Goal: Task Accomplishment & Management: Manage account settings

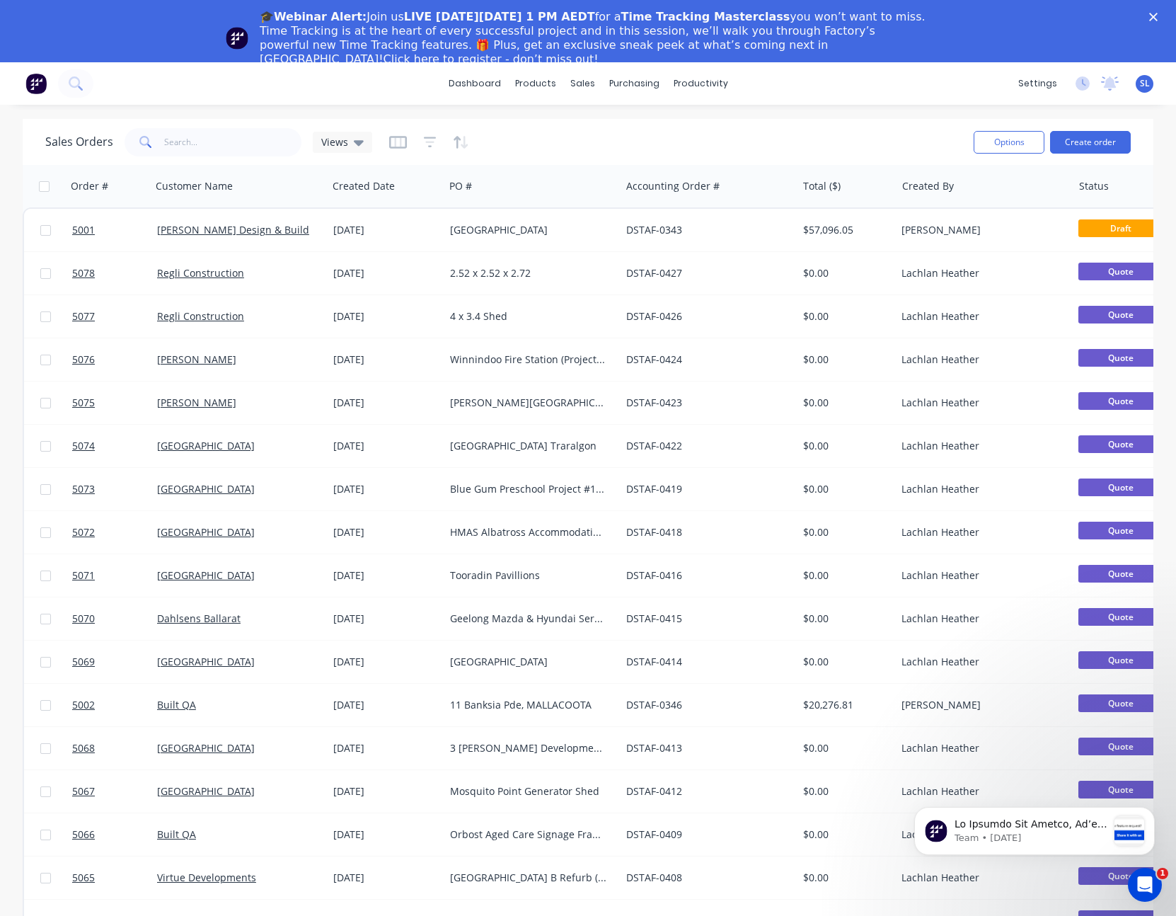
click at [159, 105] on div "dashboard products sales purchasing productivity dashboard products Product Cat…" at bounding box center [588, 520] width 1176 height 916
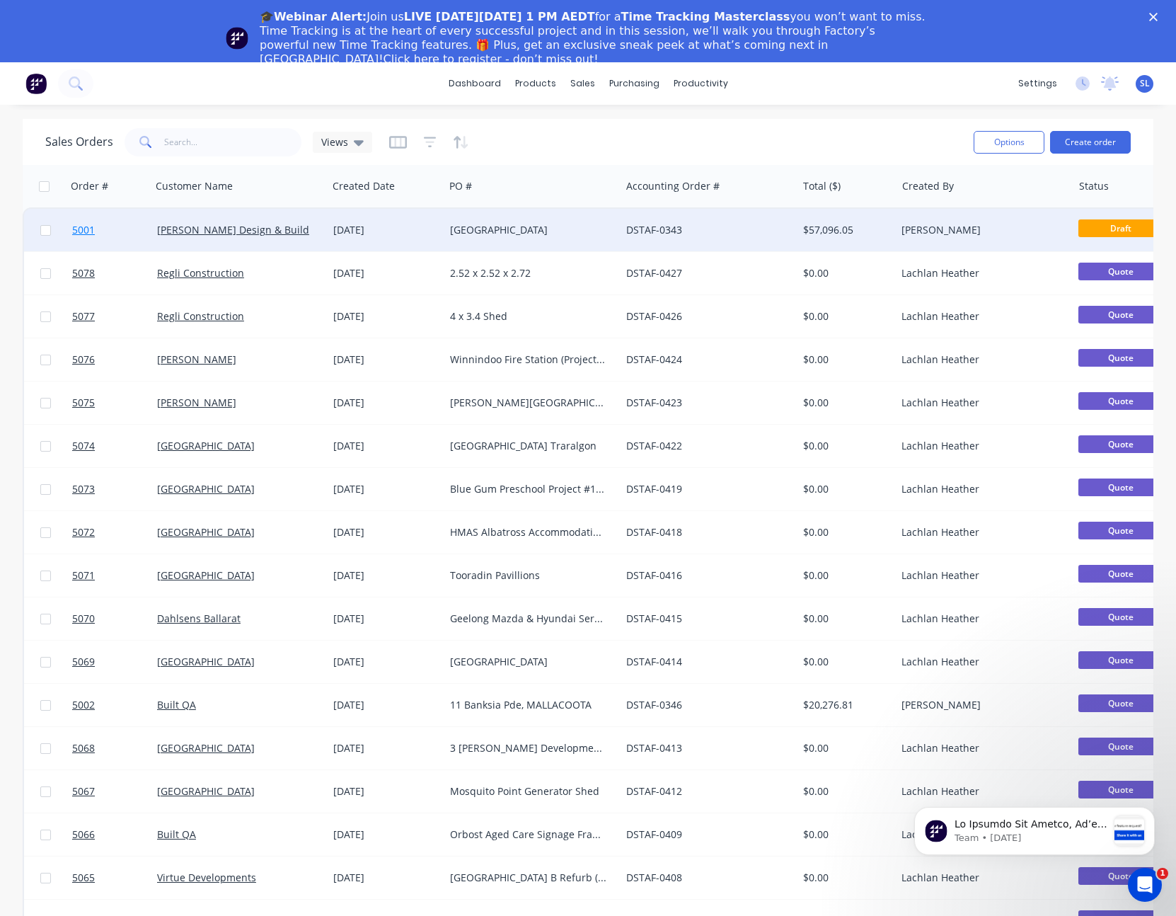
click at [85, 231] on span "5001" at bounding box center [83, 230] width 23 height 14
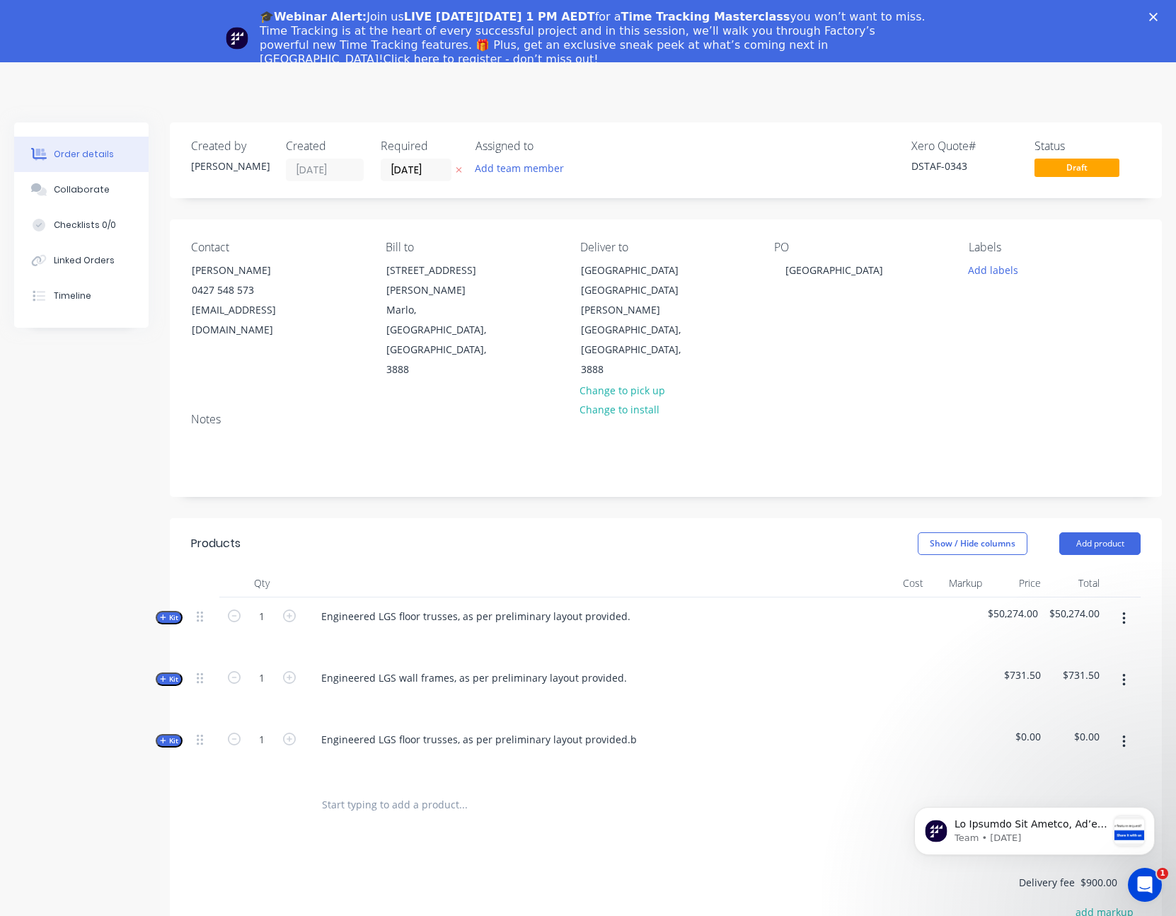
click at [174, 734] on button "Kit" at bounding box center [169, 740] width 27 height 13
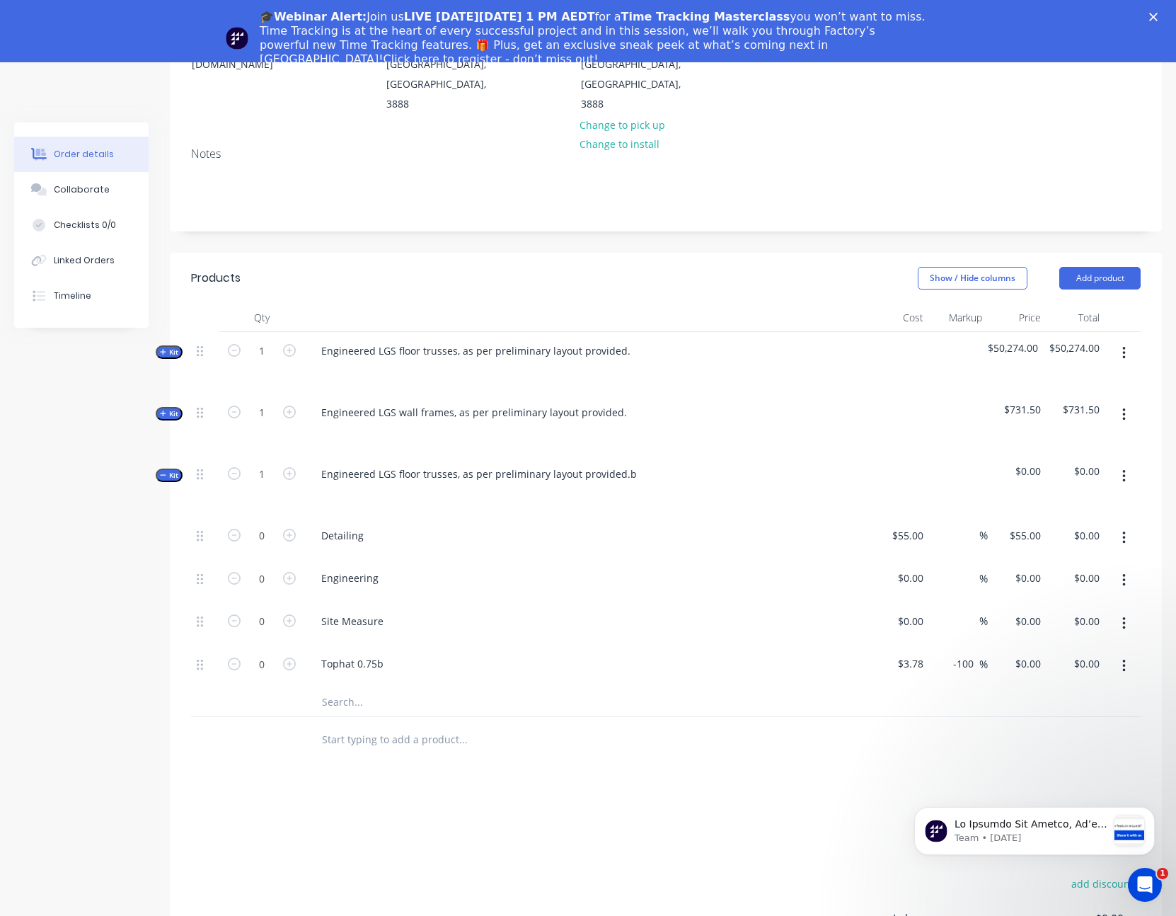
scroll to position [272, 0]
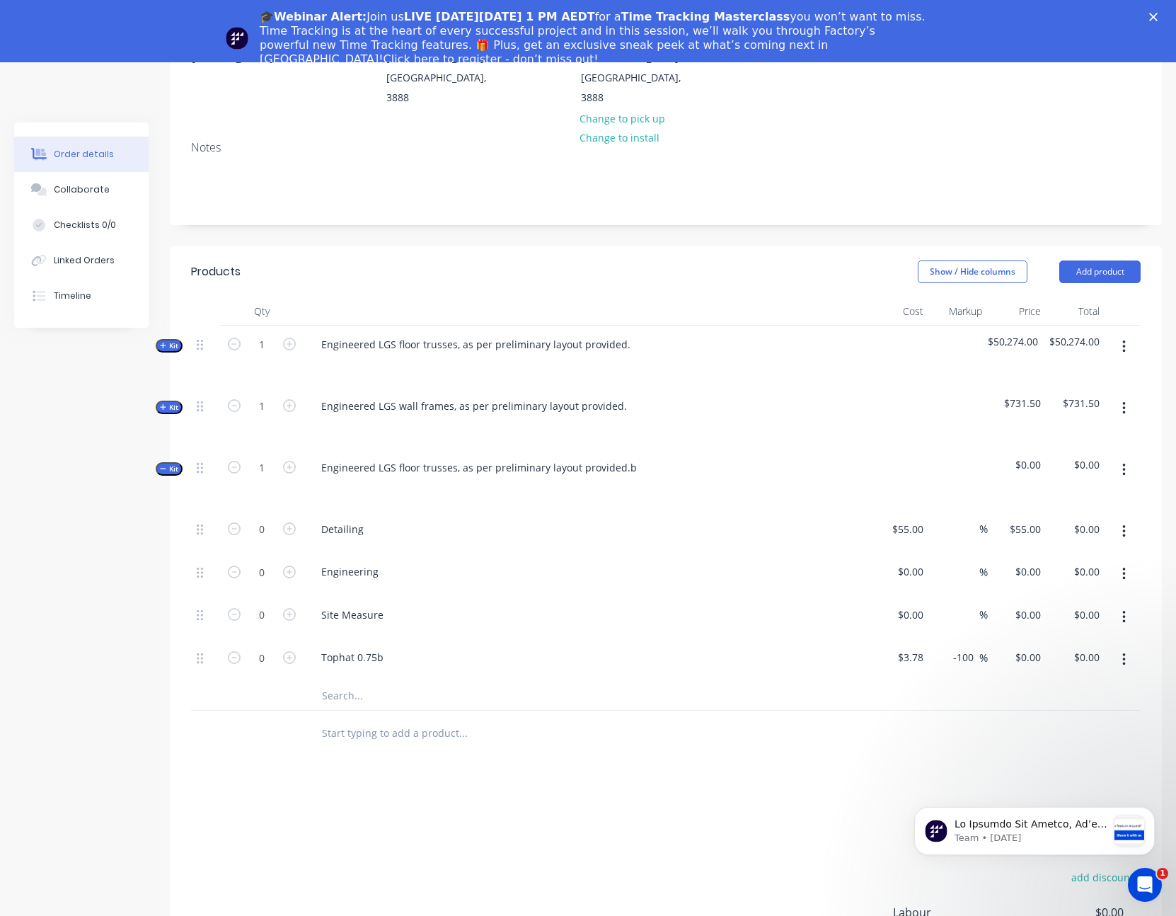
click at [161, 404] on icon "button" at bounding box center [163, 407] width 6 height 6
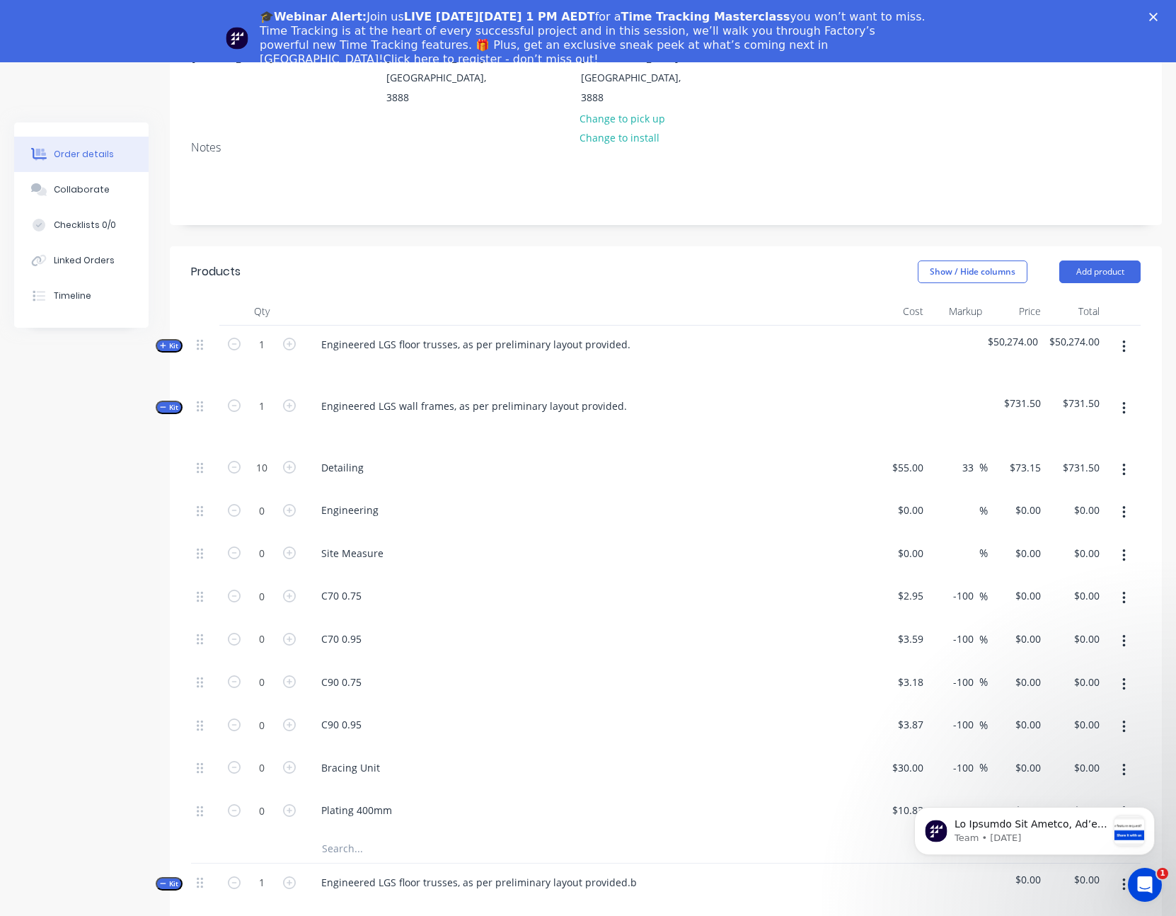
click at [158, 401] on button "Kit" at bounding box center [169, 407] width 27 height 13
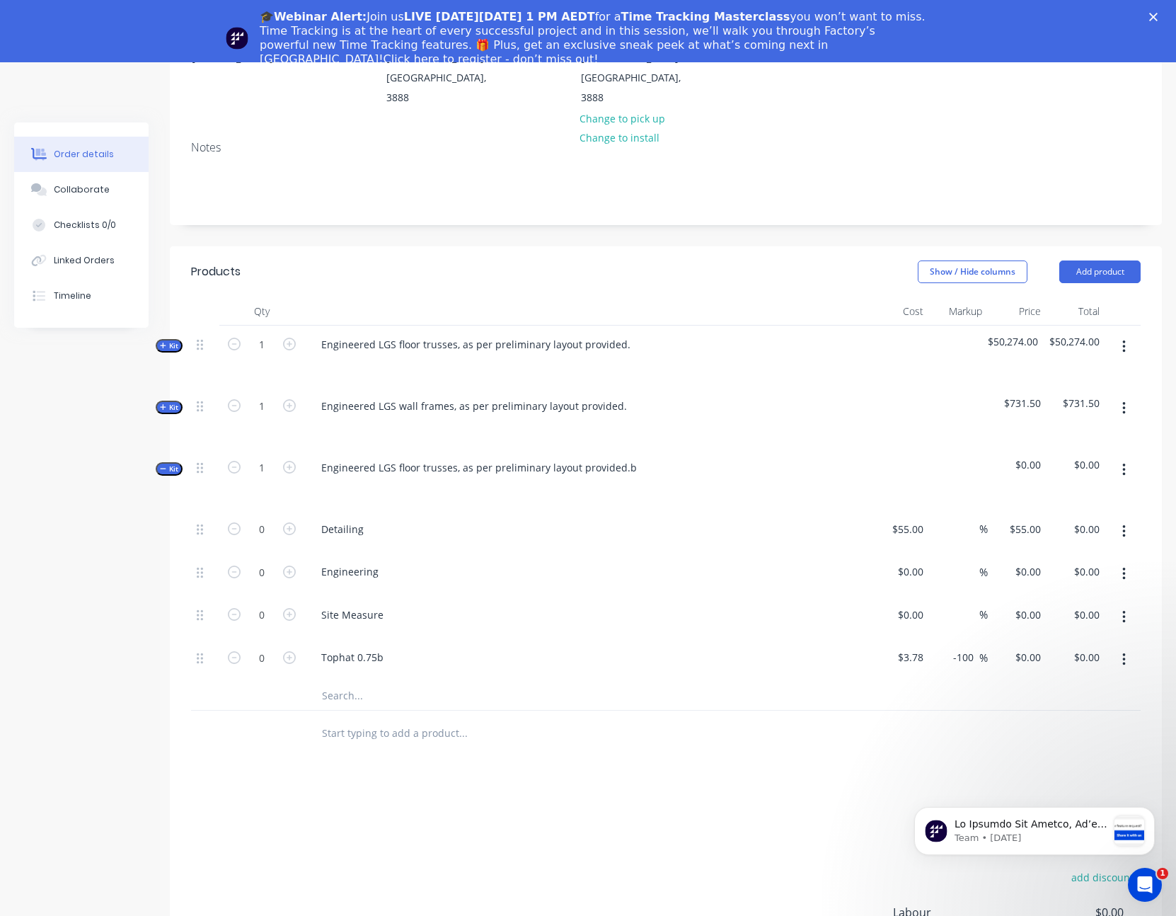
click at [1158, 15] on polygon "Close" at bounding box center [1153, 17] width 8 height 8
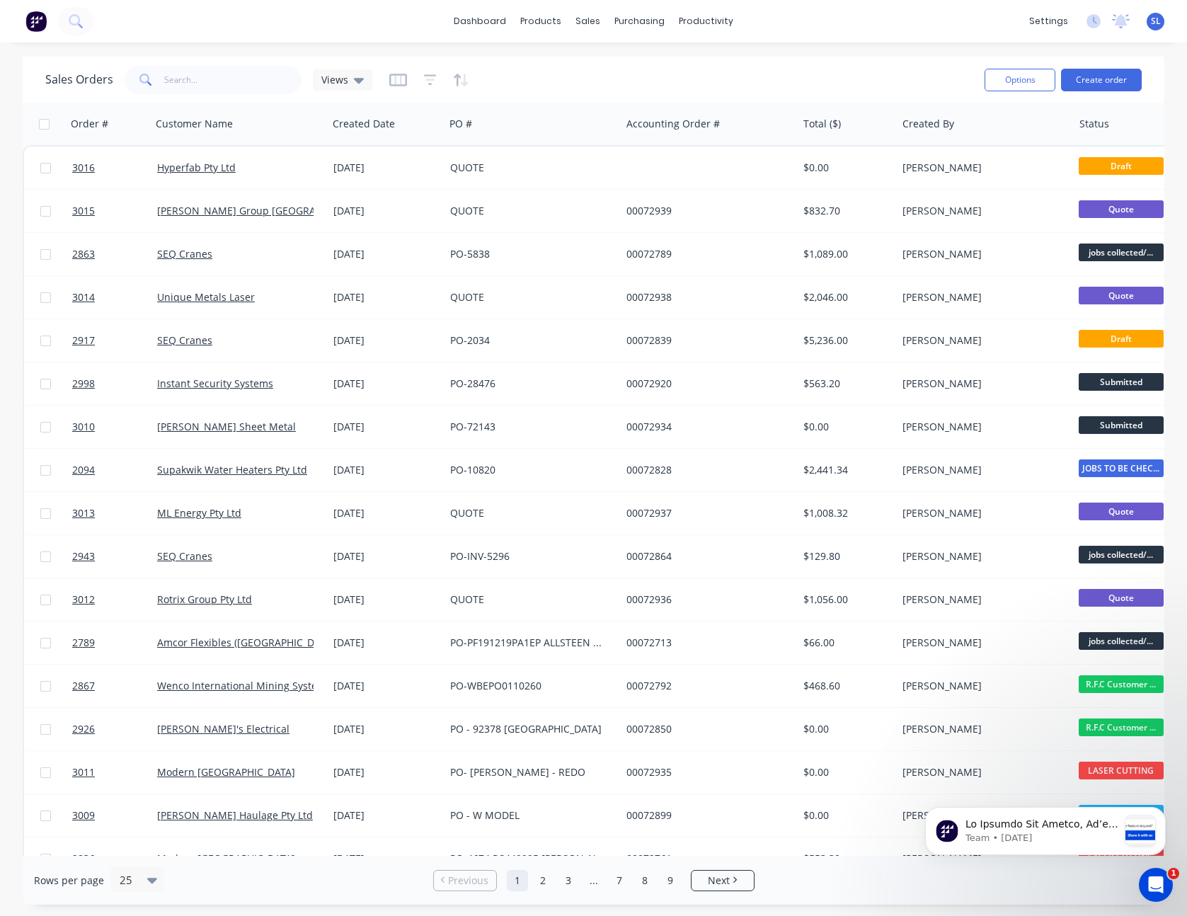
click at [679, 63] on div "Sales Orders Views" at bounding box center [509, 79] width 928 height 35
click at [210, 79] on input "text" at bounding box center [233, 80] width 138 height 28
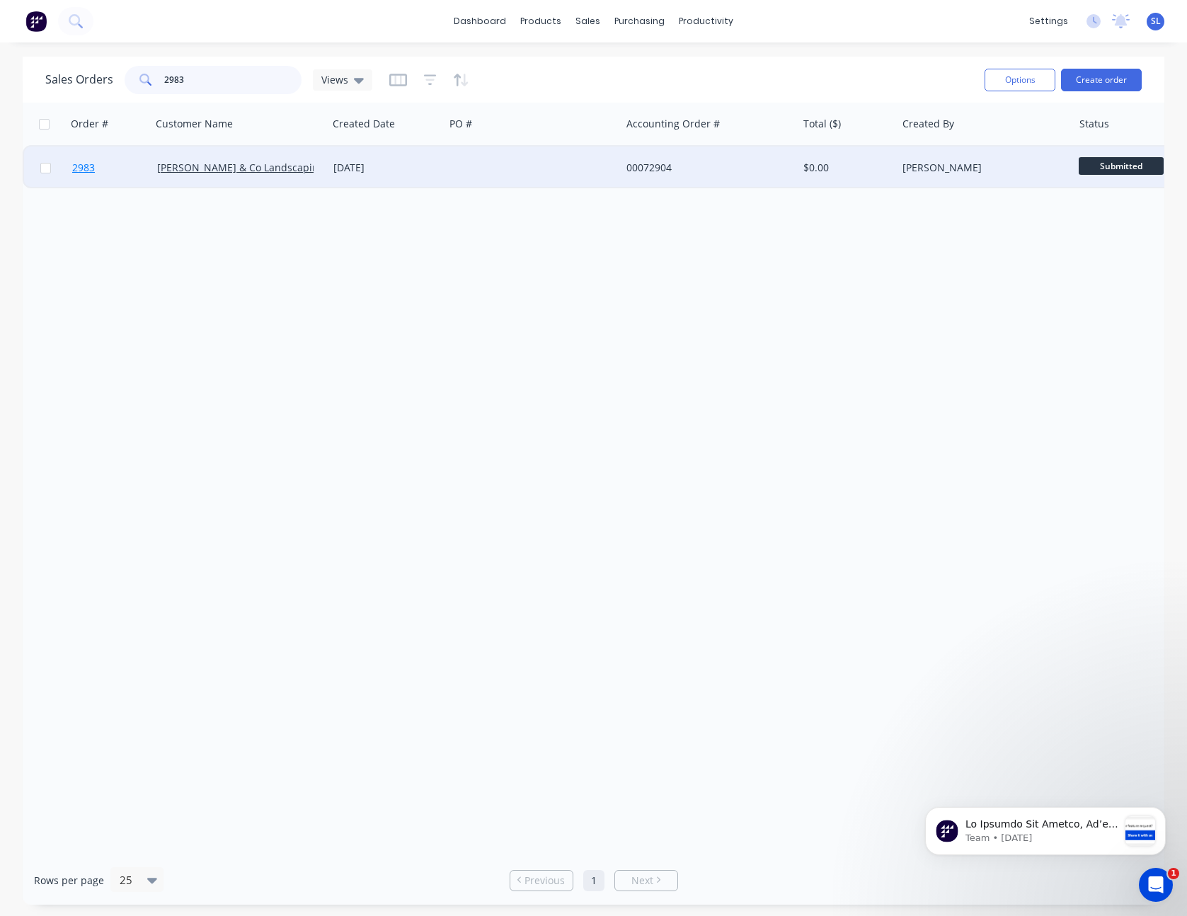
type input "2983"
click at [101, 166] on link "2983" at bounding box center [114, 168] width 85 height 42
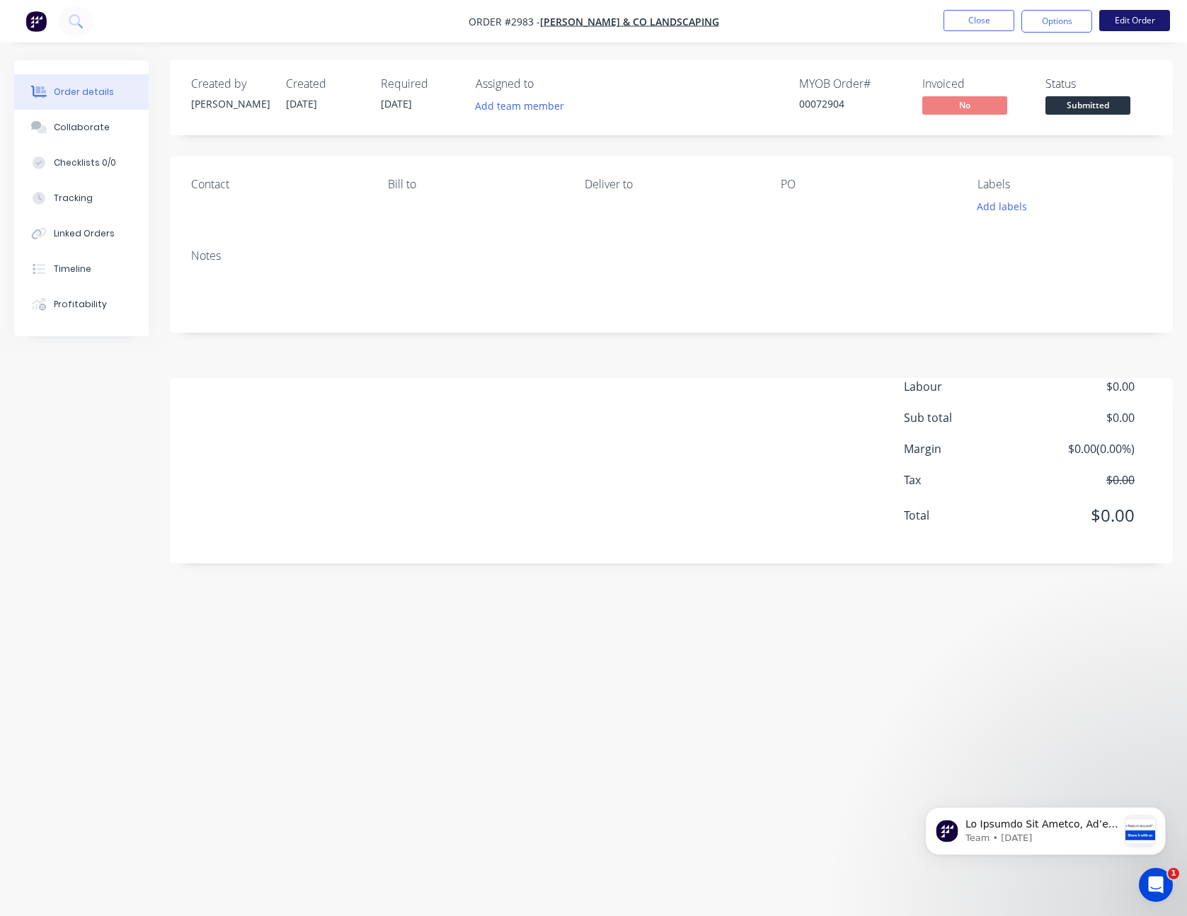
click at [1110, 23] on button "Edit Order" at bounding box center [1134, 20] width 71 height 21
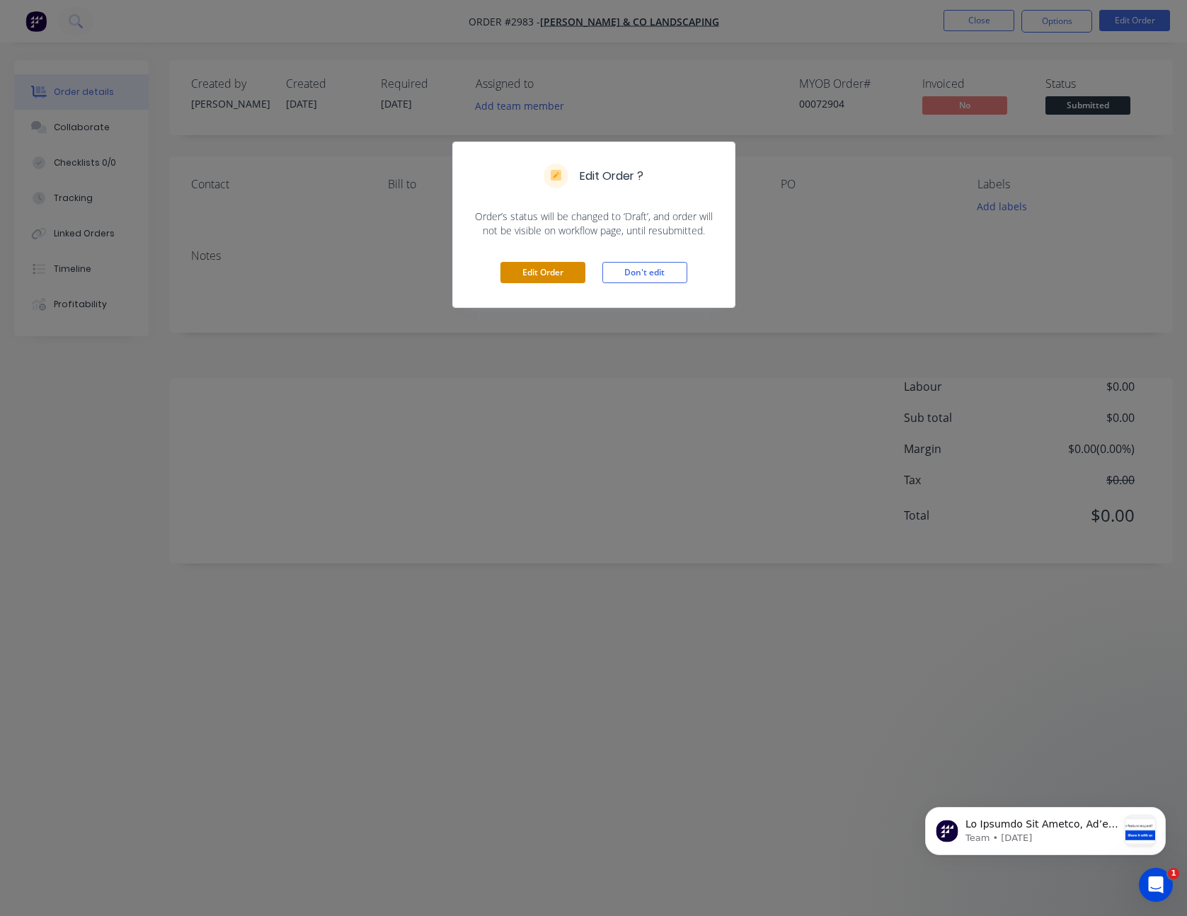
click at [552, 277] on button "Edit Order" at bounding box center [542, 272] width 85 height 21
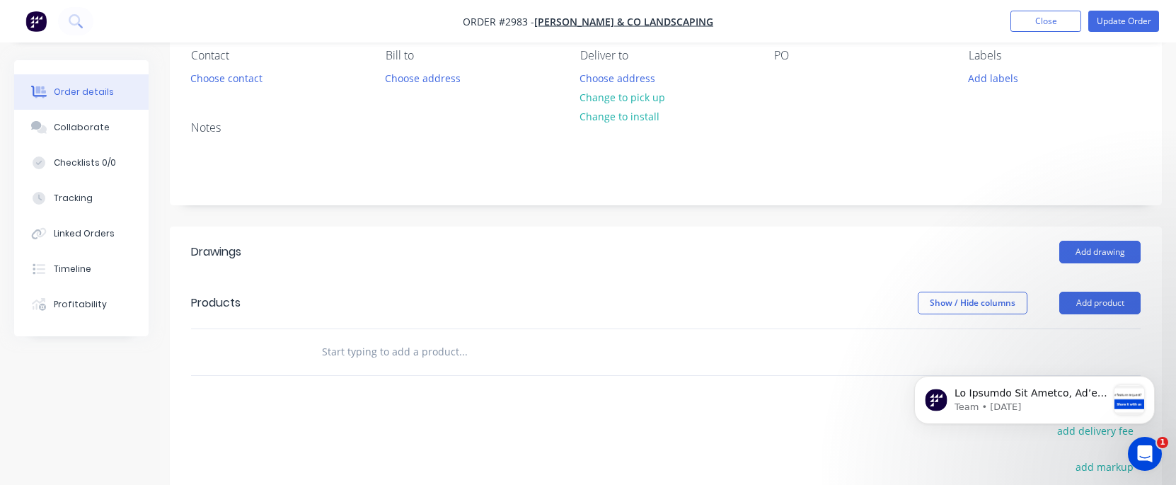
scroll to position [130, 0]
click at [380, 353] on input "text" at bounding box center [462, 351] width 283 height 28
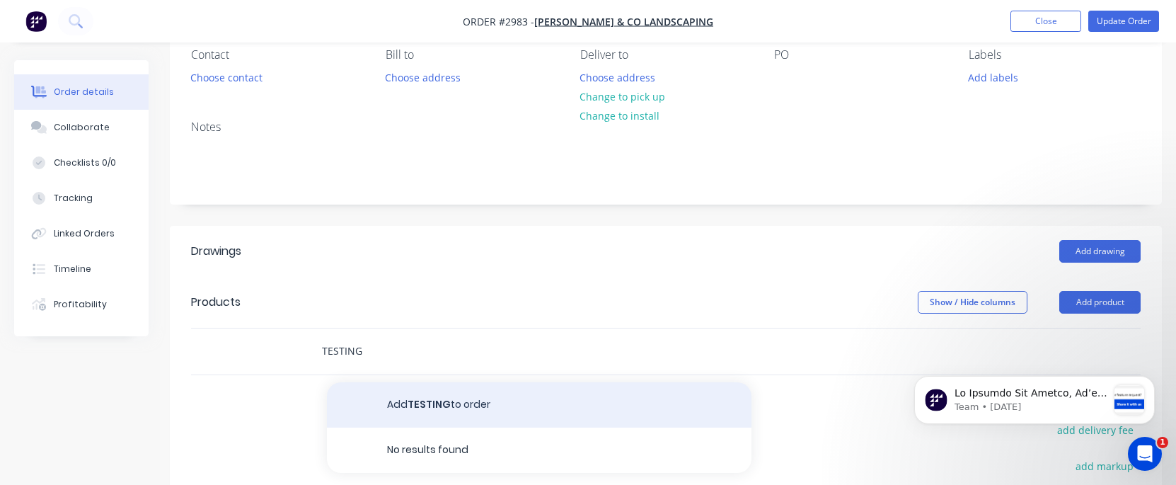
type input "TESTING"
click at [375, 399] on button "Add TESTING to order" at bounding box center [539, 404] width 425 height 45
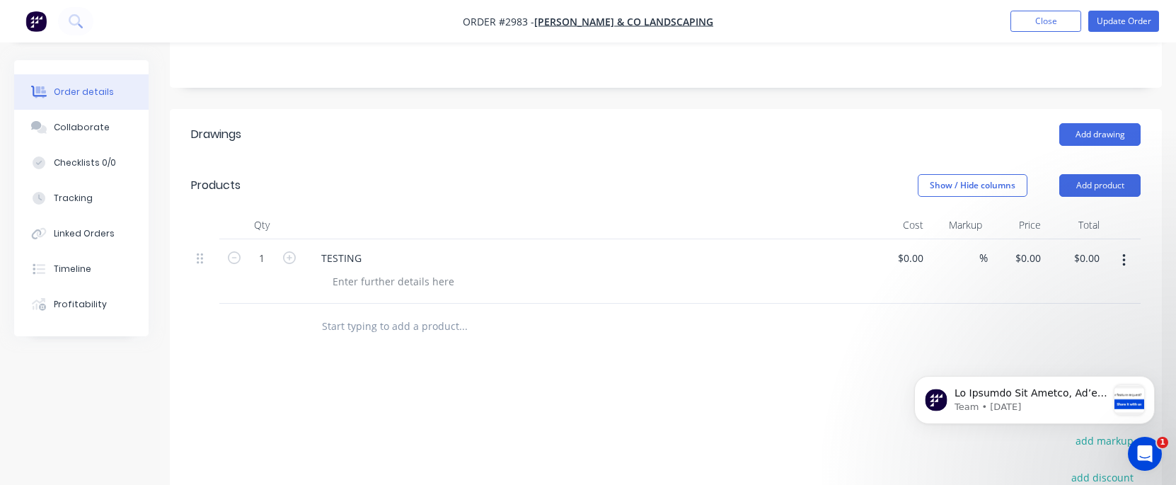
scroll to position [251, 0]
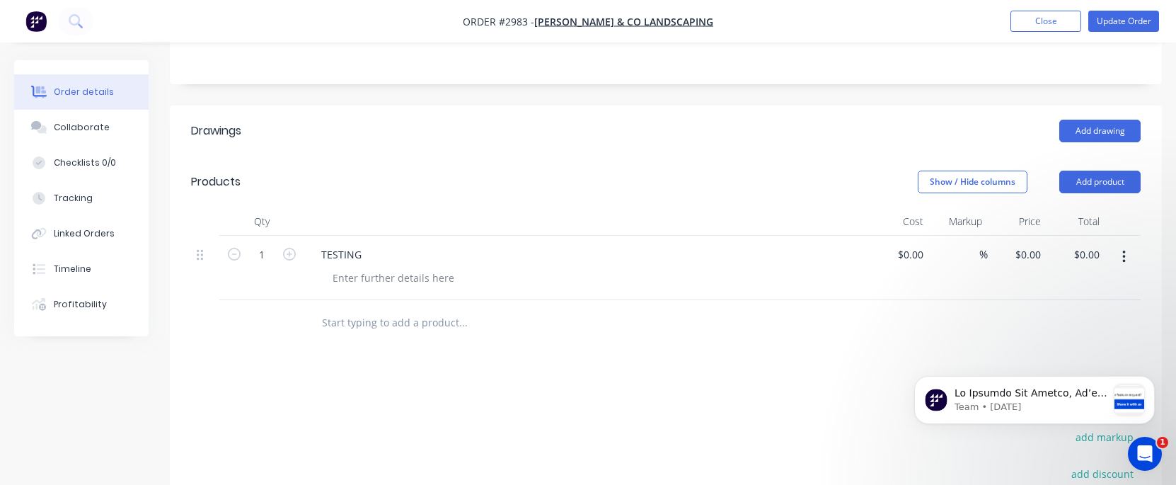
click at [367, 319] on input "text" at bounding box center [462, 323] width 283 height 28
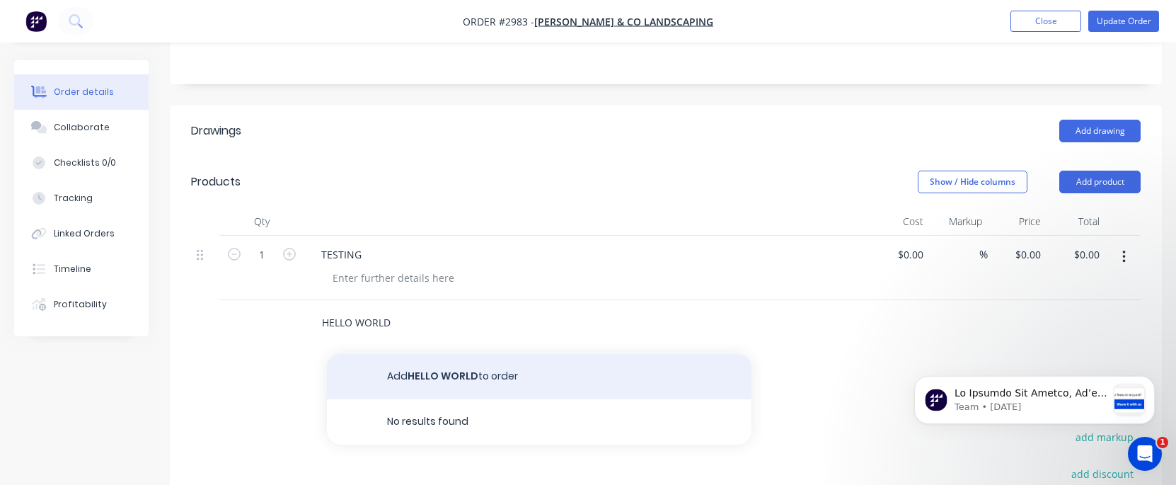
type input "HELLO WORLD"
click at [352, 379] on button "Add HELLO WORLD to order" at bounding box center [539, 376] width 425 height 45
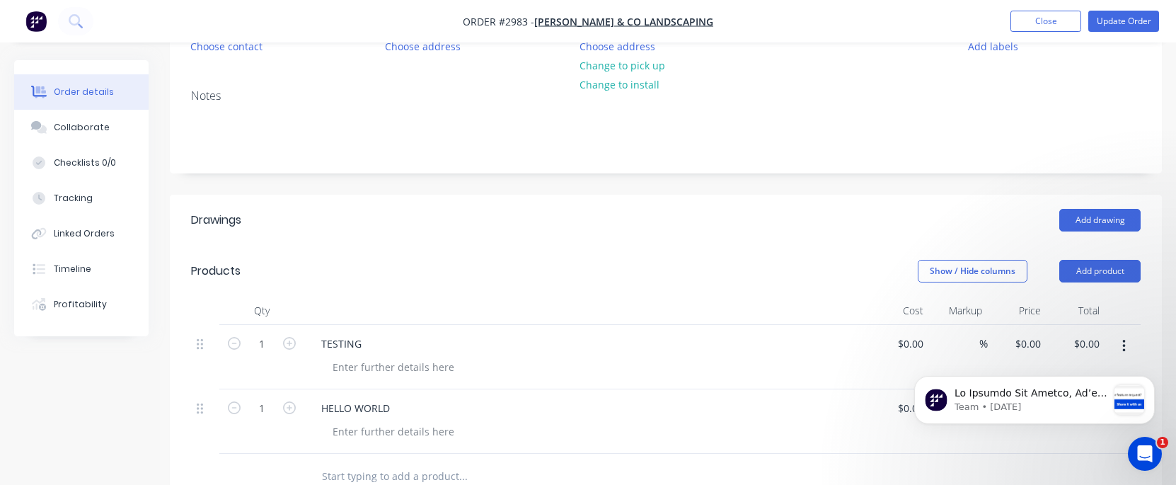
scroll to position [381, 0]
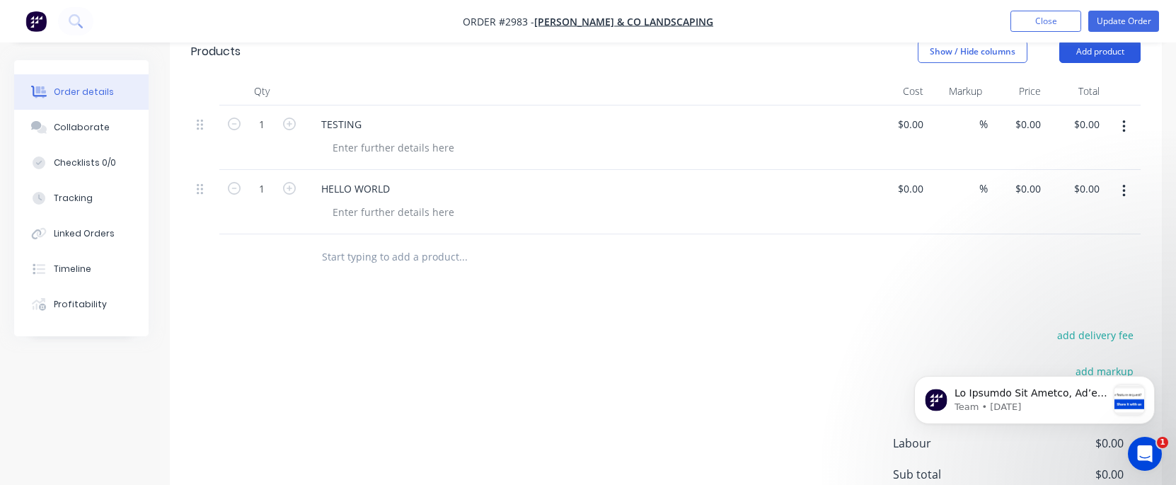
click at [1096, 43] on button "Add product" at bounding box center [1100, 51] width 81 height 23
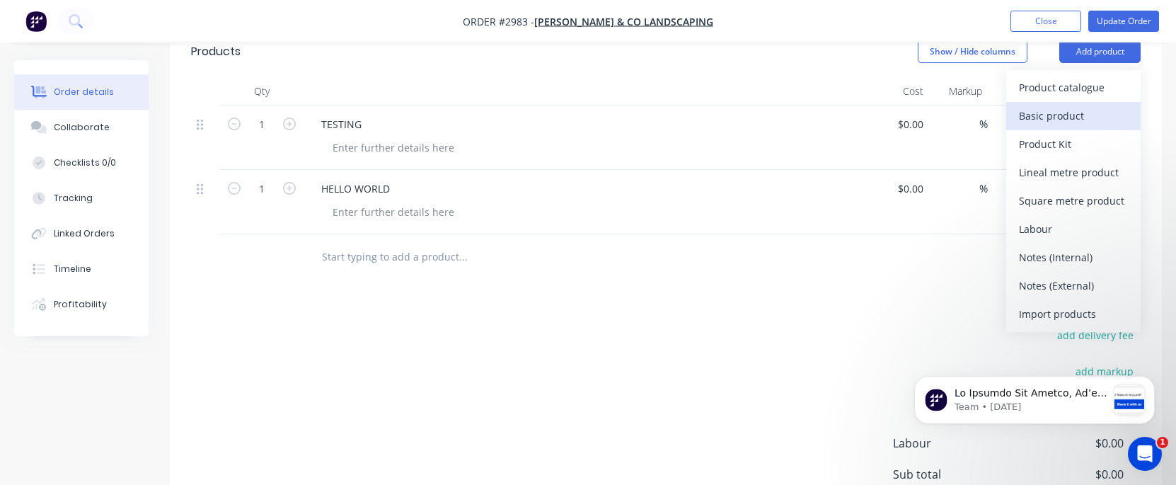
click at [1055, 110] on div "Basic product" at bounding box center [1073, 115] width 109 height 21
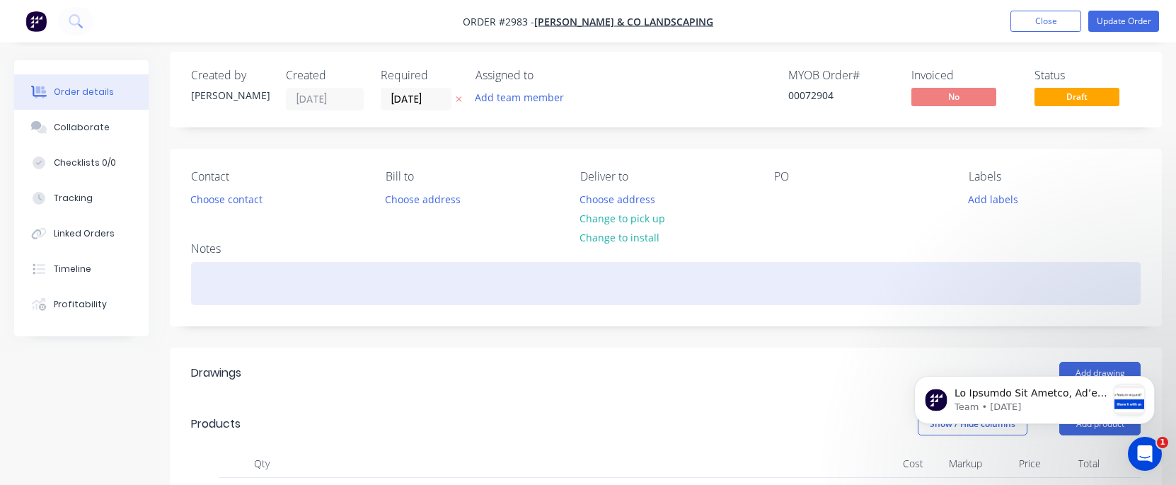
scroll to position [0, 0]
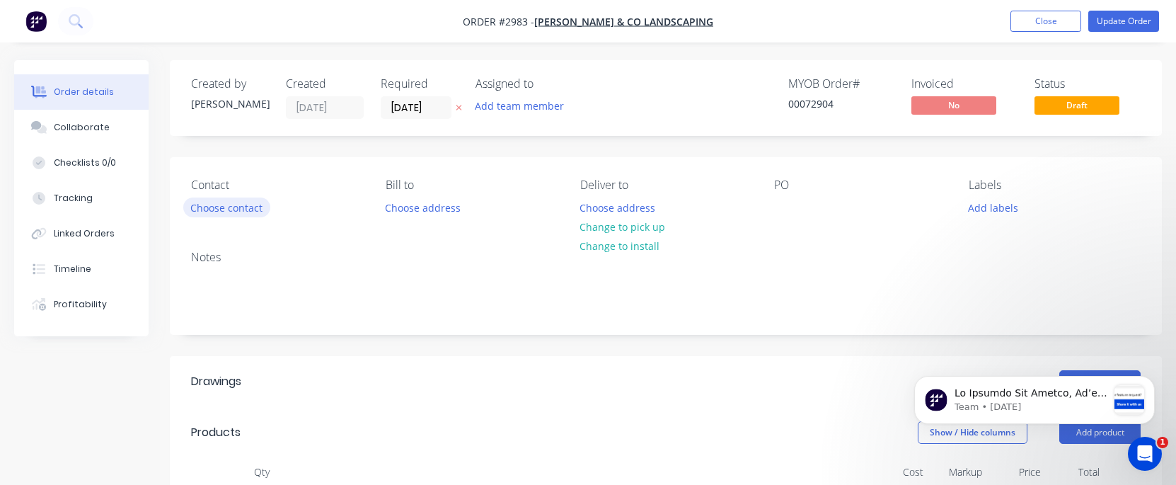
click at [258, 212] on button "Choose contact" at bounding box center [226, 206] width 87 height 19
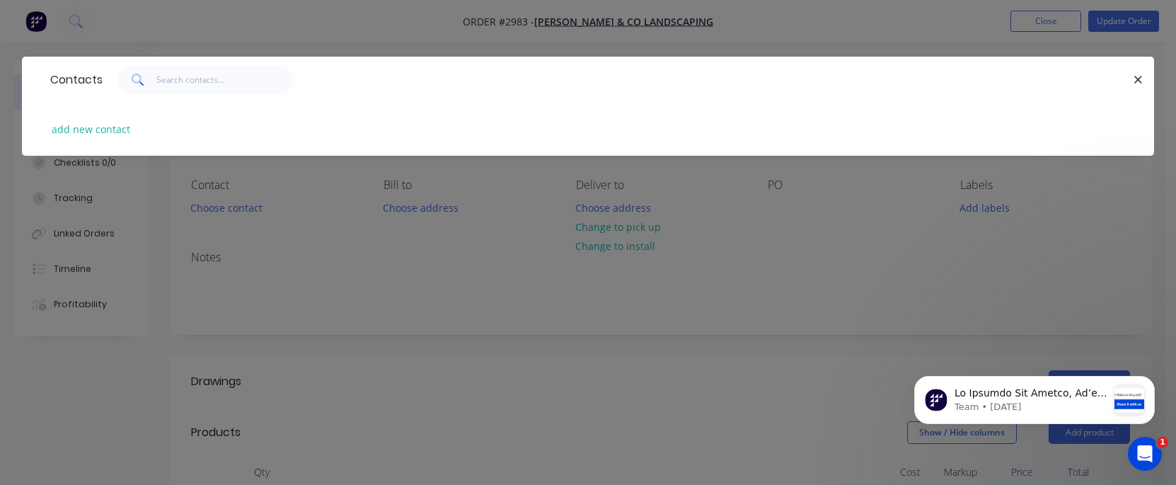
drag, startPoint x: 1132, startPoint y: 79, endPoint x: 1102, endPoint y: 105, distance: 39.7
click at [1133, 79] on button "button" at bounding box center [1139, 80] width 18 height 18
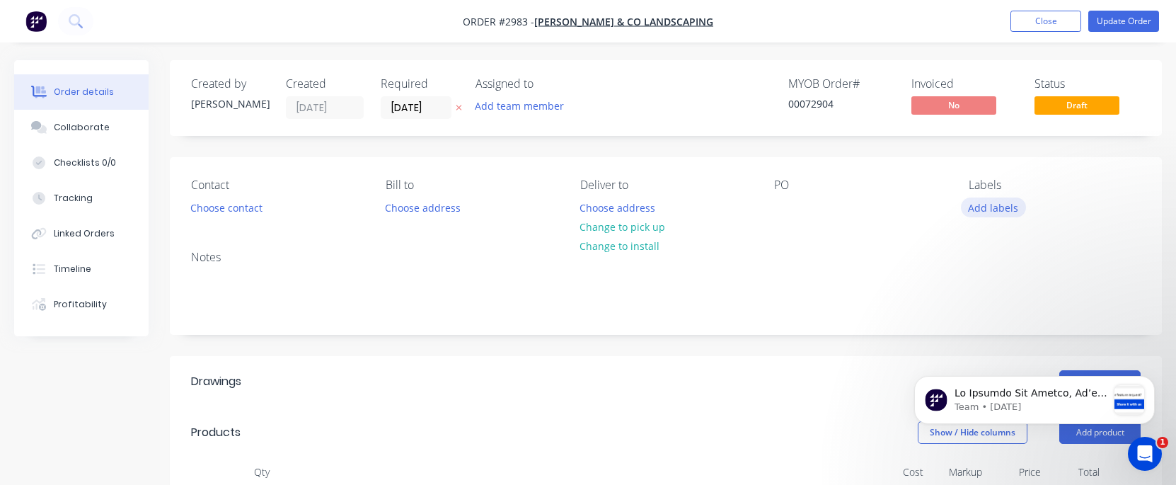
click at [988, 214] on button "Add labels" at bounding box center [993, 206] width 65 height 19
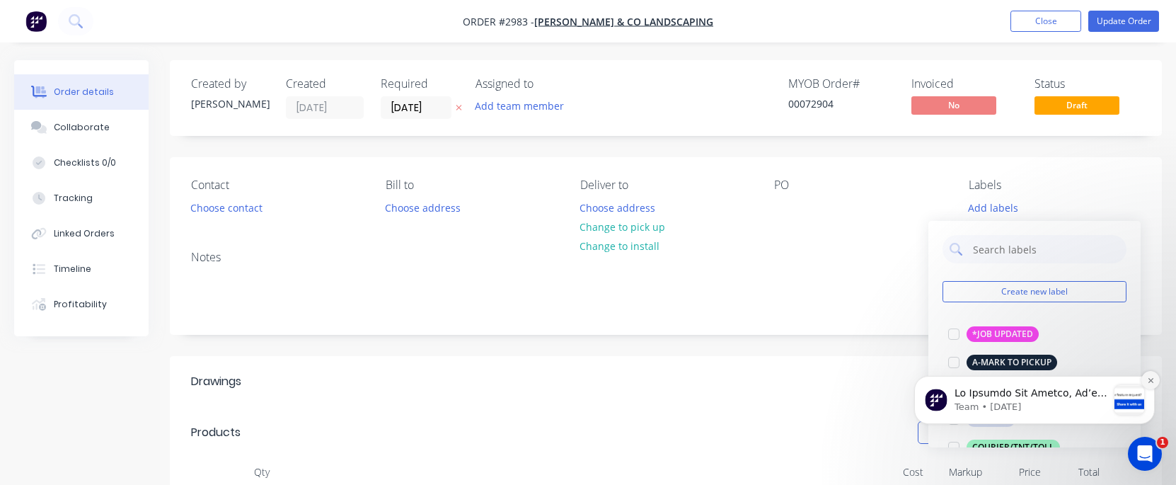
click at [1148, 375] on button "Dismiss notification" at bounding box center [1151, 380] width 18 height 18
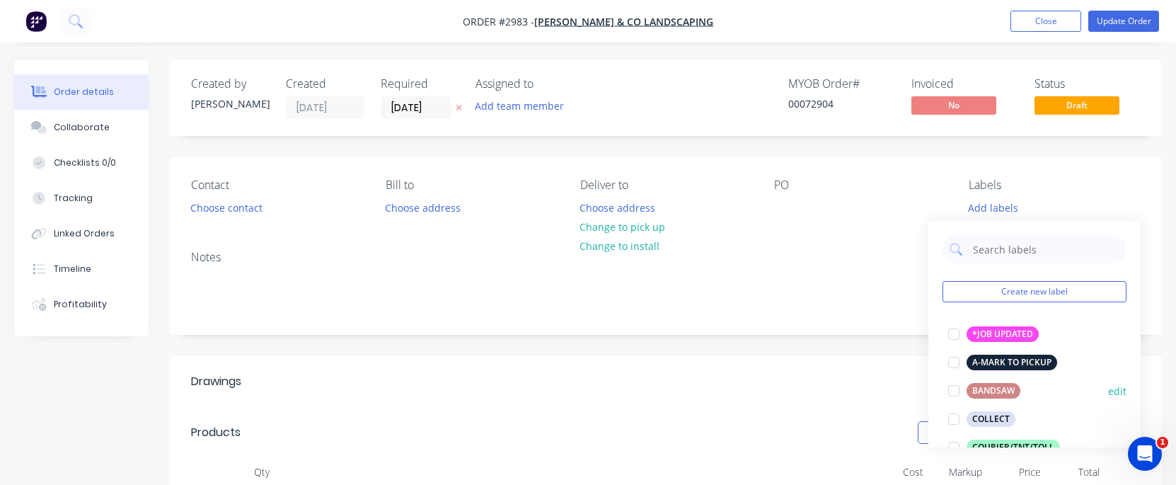
click at [995, 386] on div "BANDSAW" at bounding box center [994, 391] width 54 height 16
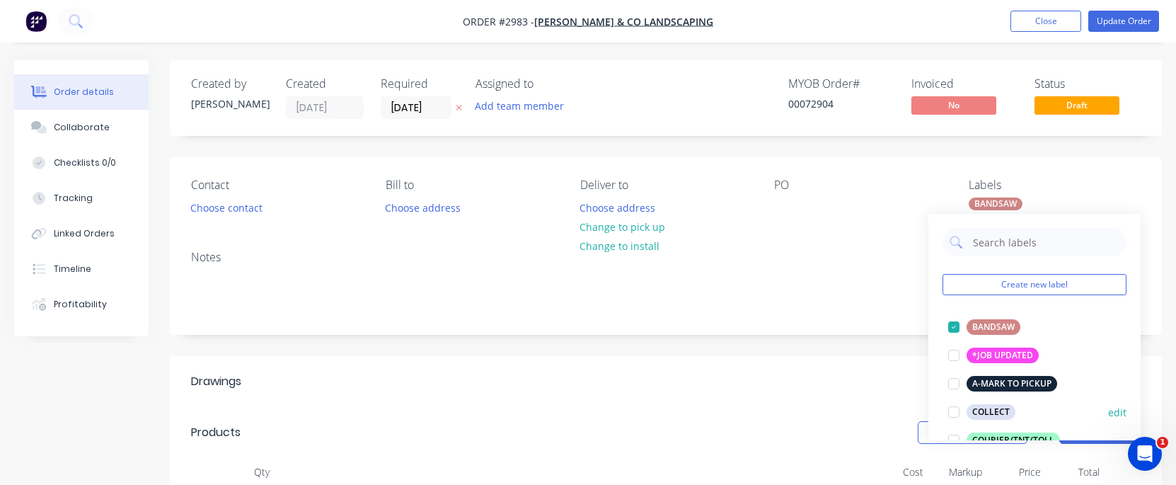
click at [988, 409] on div "COLLECT" at bounding box center [991, 412] width 49 height 16
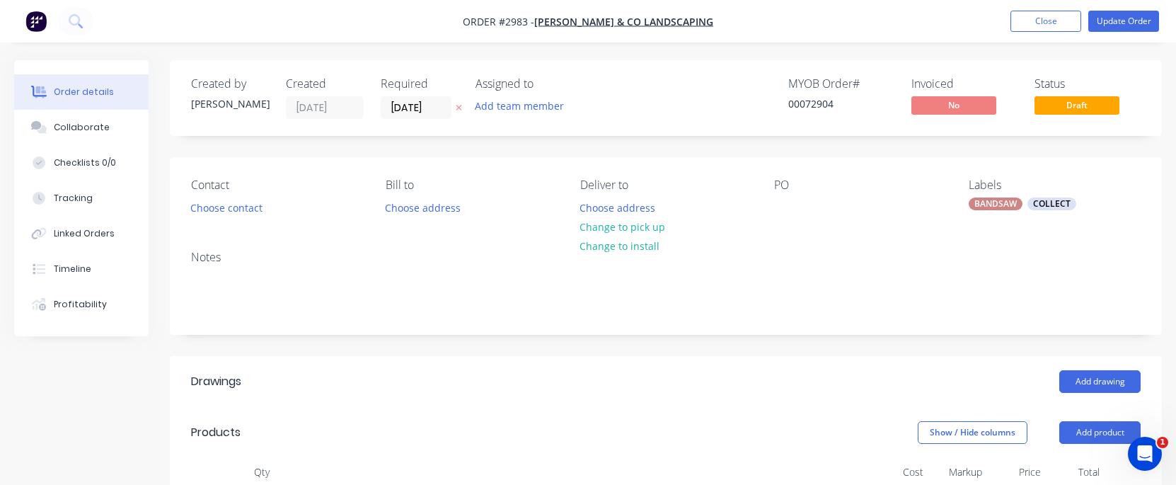
click at [771, 366] on header "Drawings Add drawing" at bounding box center [666, 381] width 992 height 51
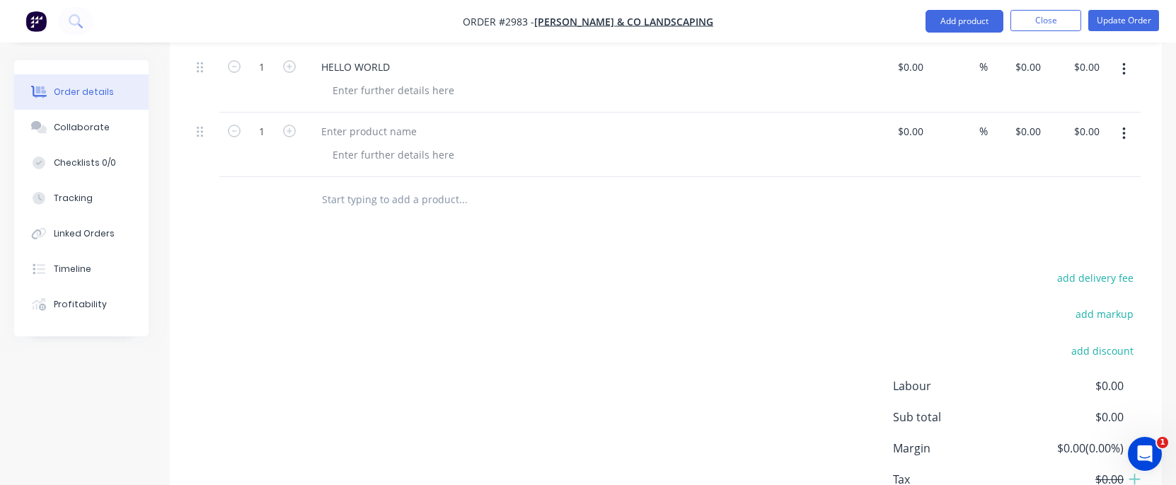
scroll to position [493, 0]
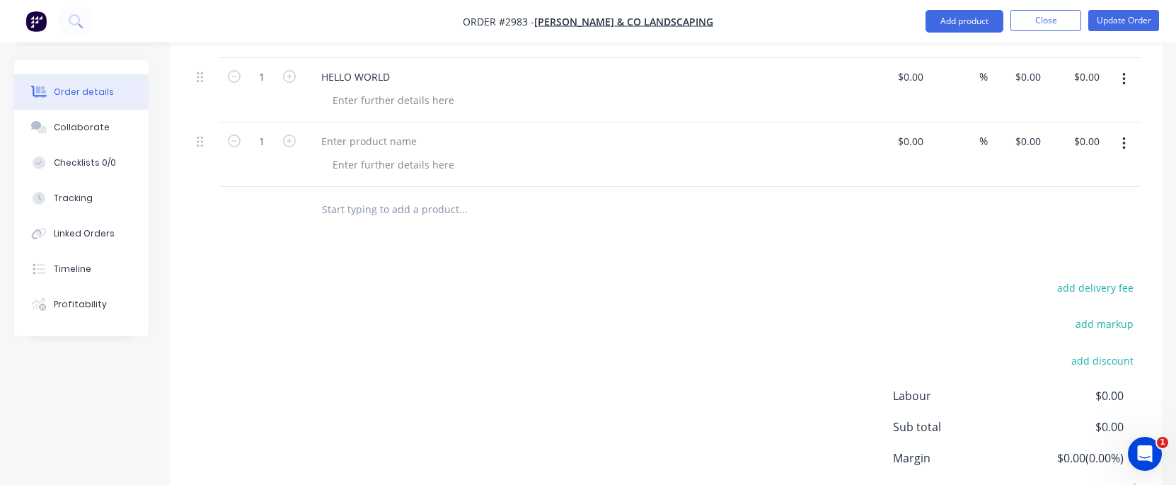
click at [389, 198] on input "text" at bounding box center [462, 209] width 283 height 28
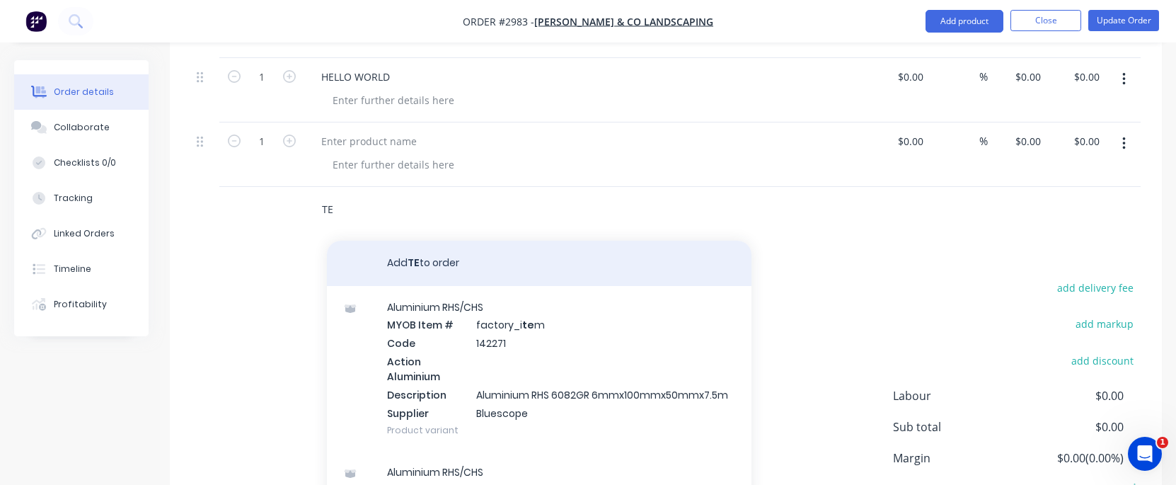
type input "TE"
click at [441, 263] on button "Add TE to order" at bounding box center [539, 263] width 425 height 45
